Goal: Information Seeking & Learning: Learn about a topic

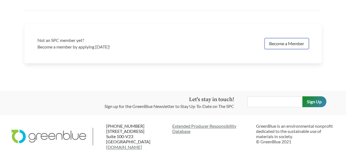
scroll to position [1218, 0]
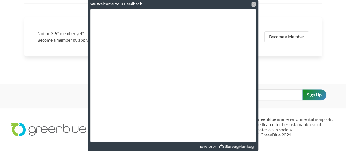
click at [254, 2] on div at bounding box center [253, 4] width 4 height 4
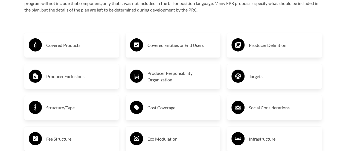
scroll to position [863, 0]
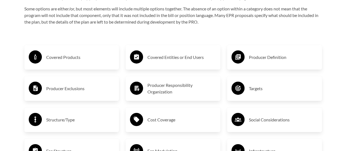
click at [254, 54] on h3 "Producer Definition" at bounding box center [283, 57] width 69 height 9
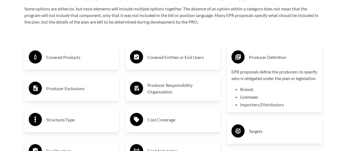
click at [72, 57] on h3 "Covered Products" at bounding box center [80, 57] width 69 height 9
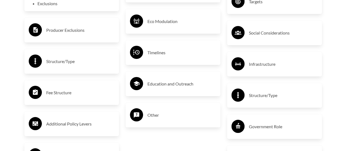
scroll to position [1000, 0]
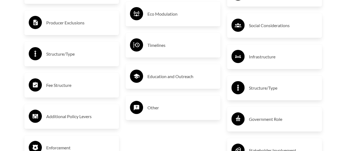
click at [146, 53] on div "Timelines" at bounding box center [173, 45] width 86 height 16
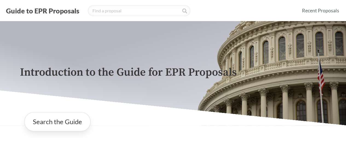
scroll to position [27, 0]
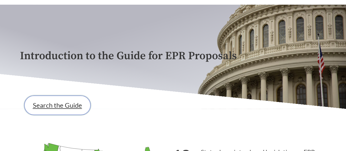
click at [59, 104] on link "Search the Guide" at bounding box center [57, 104] width 66 height 19
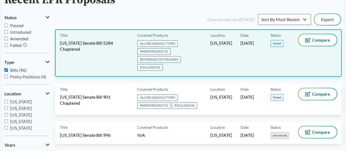
scroll to position [55, 0]
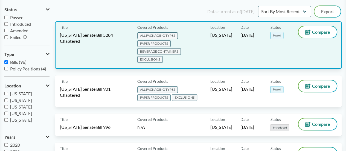
click at [131, 45] on div "Title [US_STATE] Senate Bill 5284 Chaptered" at bounding box center [97, 44] width 75 height 37
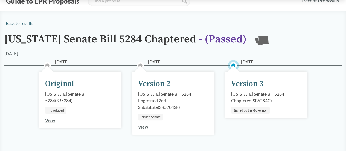
scroll to position [55, 0]
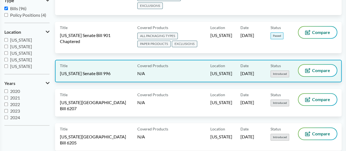
scroll to position [109, 0]
